Goal: Information Seeking & Learning: Learn about a topic

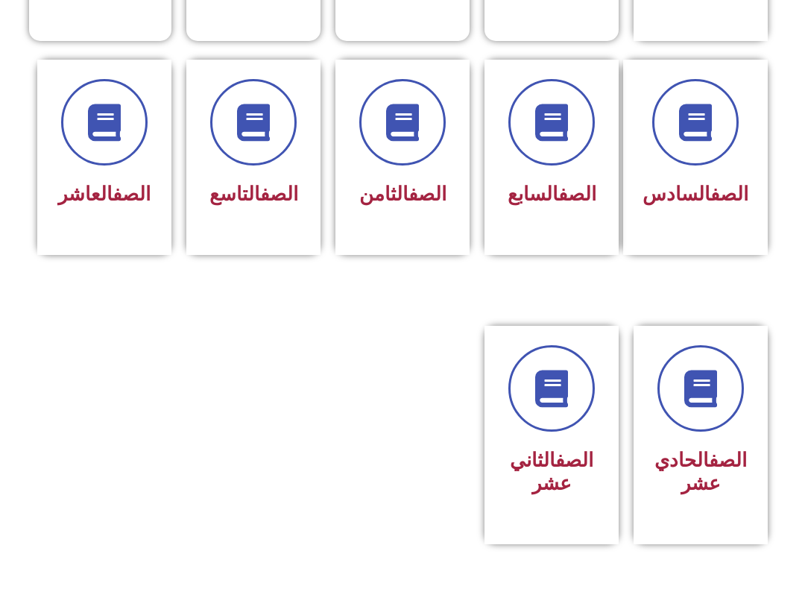
scroll to position [597, 0]
click at [687, 462] on div "الصف الحادي عشر" at bounding box center [700, 423] width 95 height 157
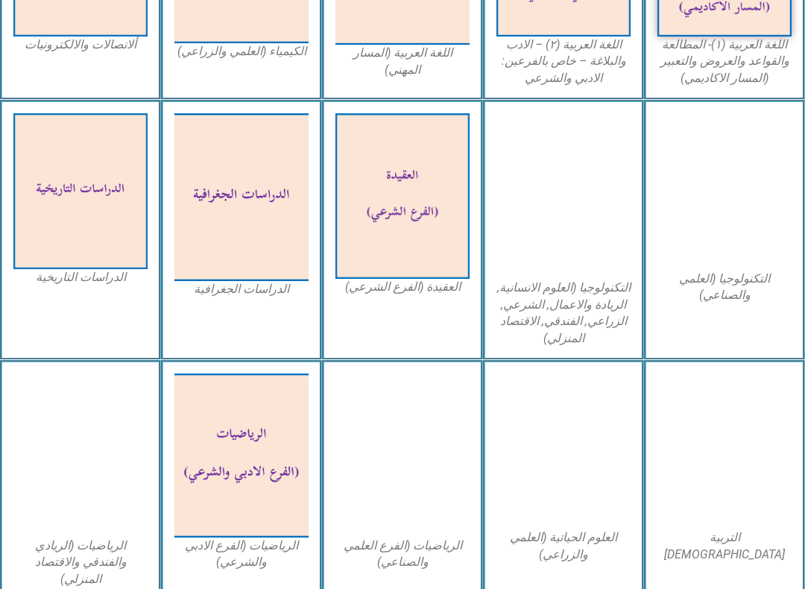
scroll to position [611, 0]
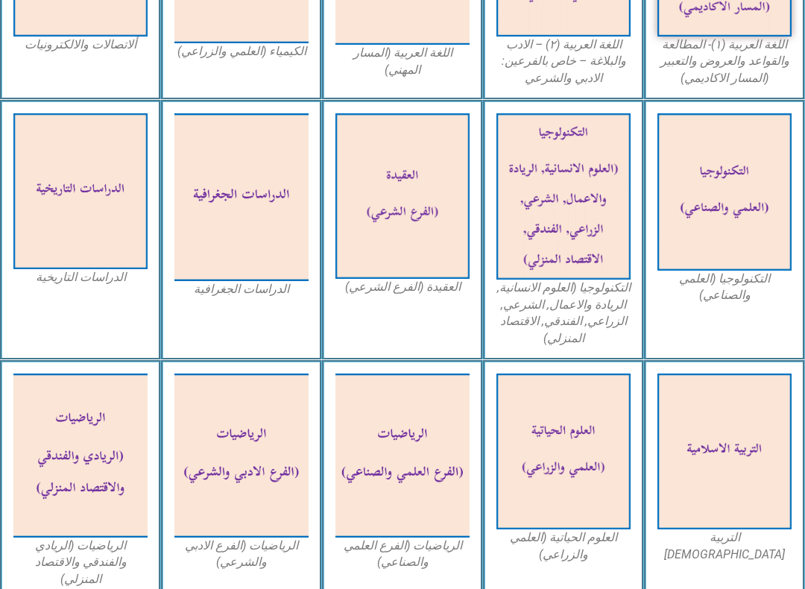
click at [733, 428] on img at bounding box center [724, 451] width 134 height 156
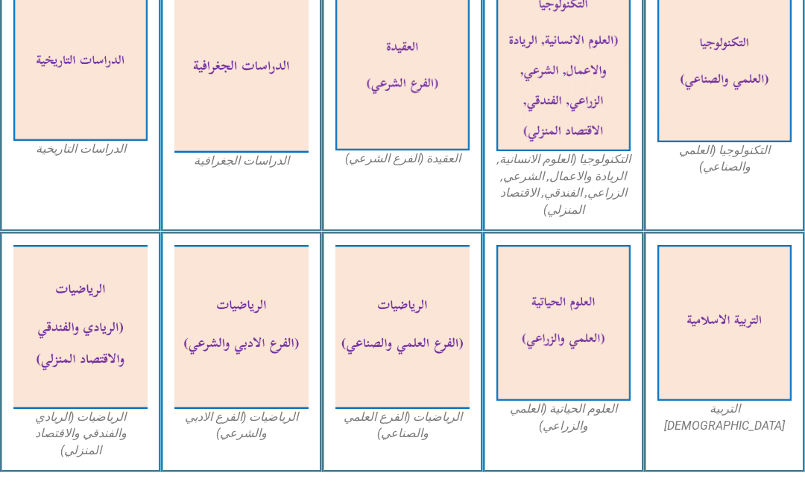
scroll to position [739, 0]
click at [574, 312] on img at bounding box center [563, 323] width 134 height 156
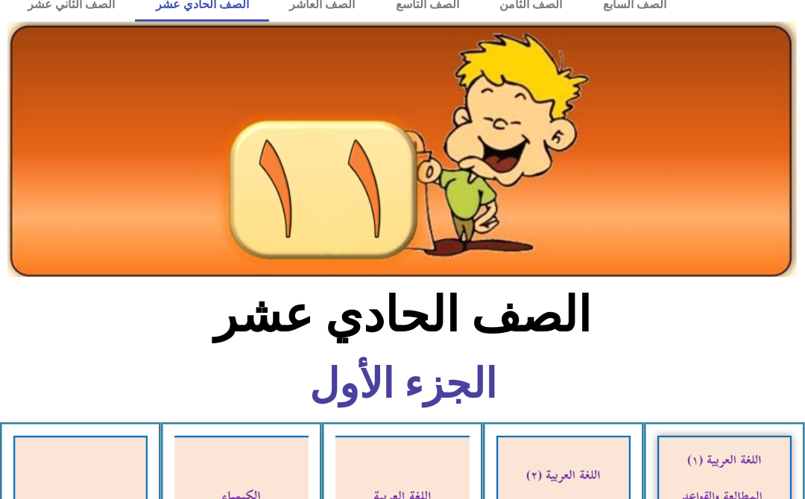
scroll to position [53, 0]
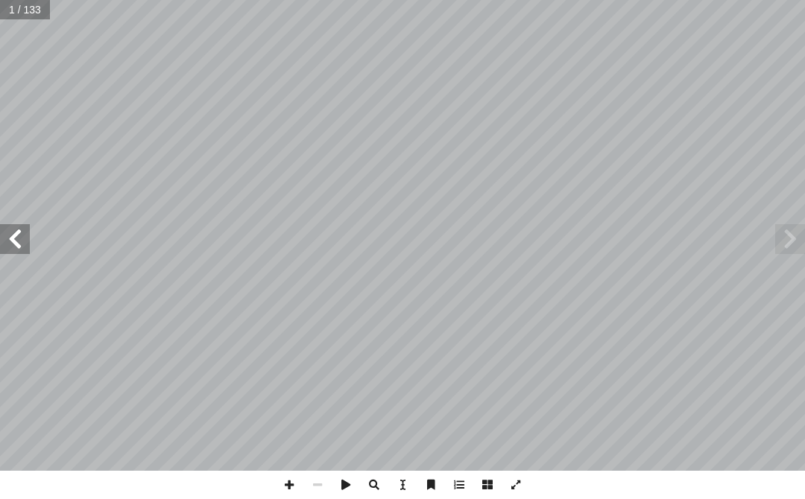
click at [7, 240] on span at bounding box center [15, 239] width 30 height 30
click at [25, 235] on span at bounding box center [15, 239] width 30 height 30
click at [26, 245] on span at bounding box center [15, 239] width 30 height 30
click at [25, 239] on span at bounding box center [15, 239] width 30 height 30
click at [22, 235] on span at bounding box center [15, 239] width 30 height 30
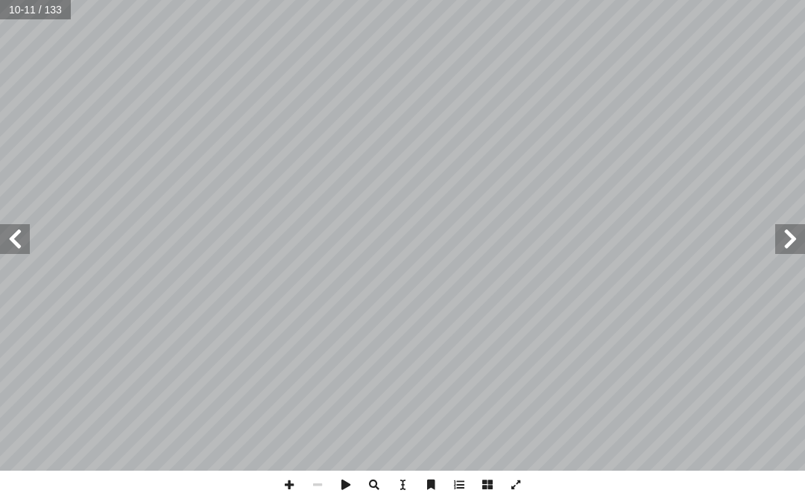
click at [792, 229] on span at bounding box center [790, 239] width 30 height 30
click at [10, 241] on span at bounding box center [15, 239] width 30 height 30
click at [28, 244] on span at bounding box center [15, 239] width 30 height 30
click at [13, 237] on span at bounding box center [15, 239] width 30 height 30
click at [22, 235] on span at bounding box center [15, 239] width 30 height 30
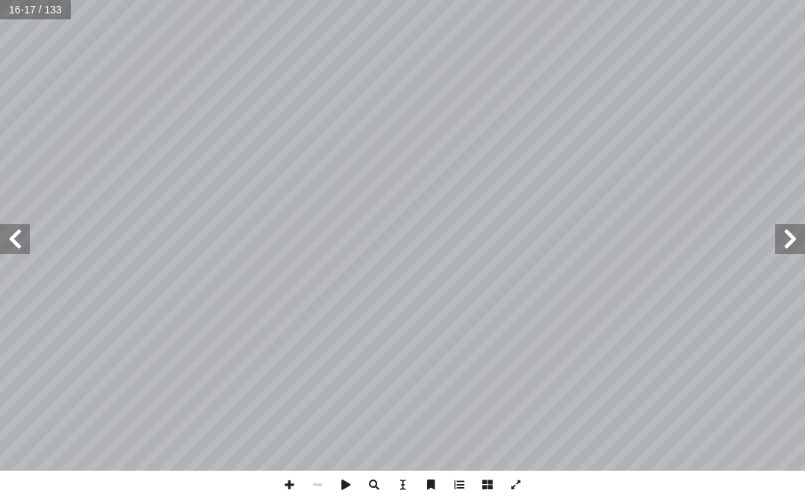
click at [12, 247] on span at bounding box center [15, 239] width 30 height 30
click at [21, 248] on span at bounding box center [15, 239] width 30 height 30
click at [19, 252] on span at bounding box center [15, 239] width 30 height 30
click at [15, 244] on span at bounding box center [15, 239] width 30 height 30
click at [13, 248] on span at bounding box center [15, 239] width 30 height 30
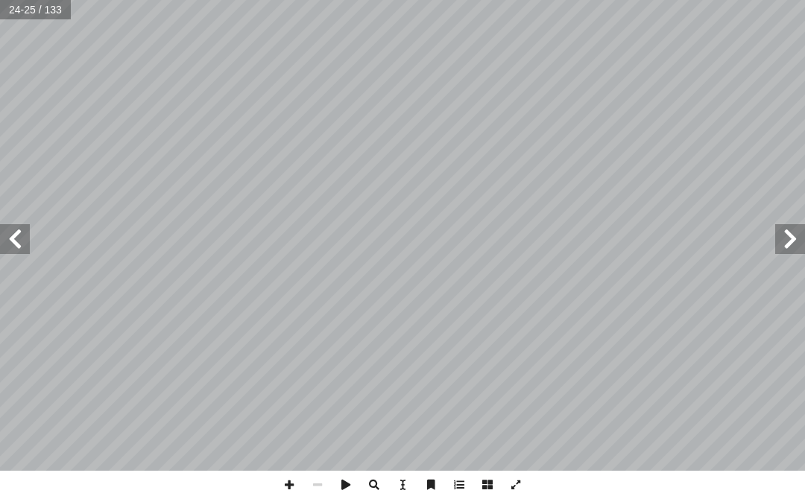
click at [12, 236] on span at bounding box center [15, 239] width 30 height 30
click at [779, 495] on div "19 ت الكريمة: � ي آ شرح ال� ع: ّ سر ّ والت ُ ل � ستعج � ة ال ّ فس البشري ّ ئع ا…" at bounding box center [402, 249] width 805 height 499
